Goal: Check status: Check status

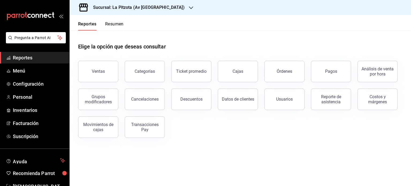
click at [164, 4] on div "Sucursal: La Pitzota (Av [GEOGRAPHIC_DATA])" at bounding box center [135, 7] width 122 height 15
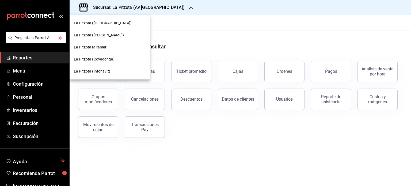
click at [109, 70] on span "La Pitzota (Infonavit)" at bounding box center [92, 72] width 36 height 6
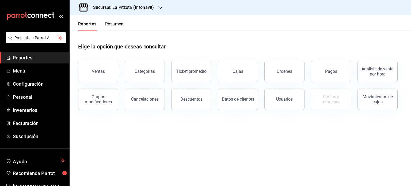
click at [115, 21] on button "Resumen" at bounding box center [114, 25] width 18 height 9
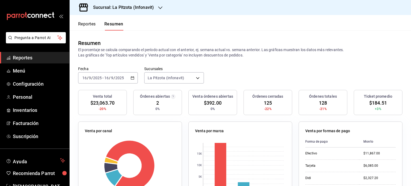
click at [135, 78] on div "[DATE] [DATE] - [DATE] [DATE]" at bounding box center [108, 77] width 60 height 11
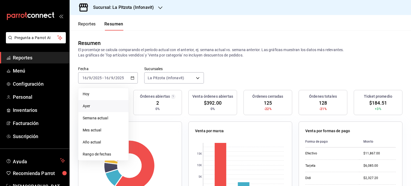
click at [107, 105] on span "Ayer" at bounding box center [103, 106] width 41 height 6
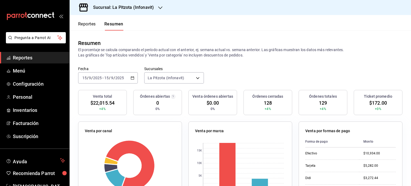
click at [131, 79] on icon "button" at bounding box center [133, 78] width 4 height 4
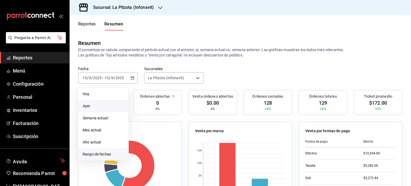
click at [102, 155] on span "Rango de fechas" at bounding box center [103, 155] width 41 height 6
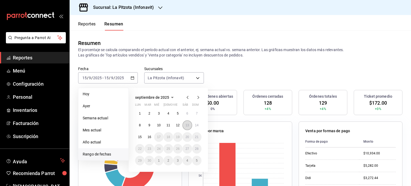
click at [186, 124] on abbr "13" at bounding box center [187, 125] width 3 height 4
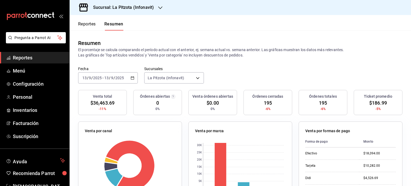
click at [133, 78] on icon "button" at bounding box center [133, 78] width 4 height 4
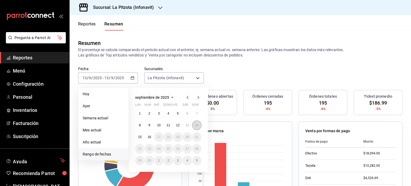
click at [196, 125] on abbr "14" at bounding box center [196, 125] width 3 height 4
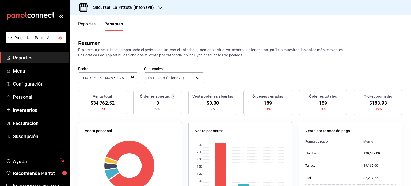
click at [130, 81] on div "[DATE] [DATE] - [DATE] [DATE]" at bounding box center [108, 77] width 60 height 11
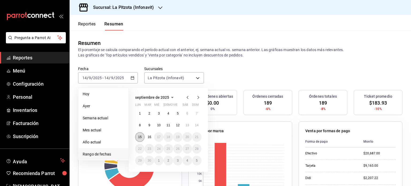
click at [143, 137] on button "15" at bounding box center [139, 137] width 9 height 10
